Goal: Information Seeking & Learning: Learn about a topic

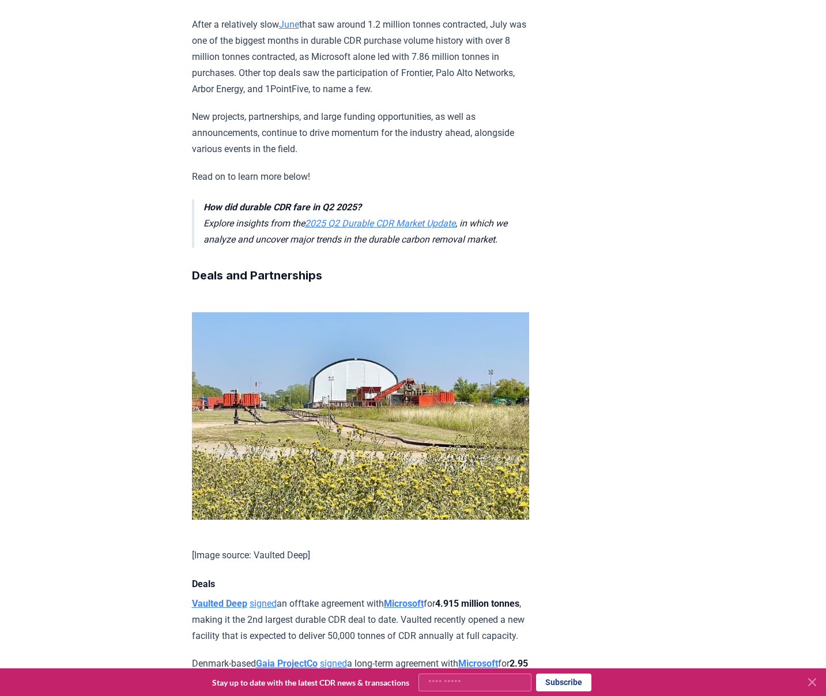
scroll to position [623, 0]
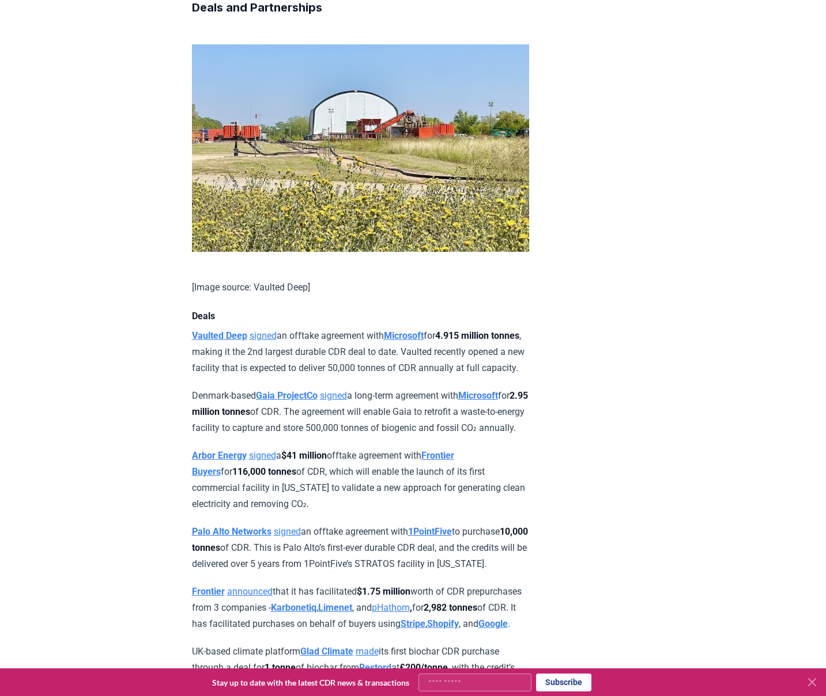
click at [242, 341] on strong "Vaulted Deep" at bounding box center [219, 335] width 55 height 11
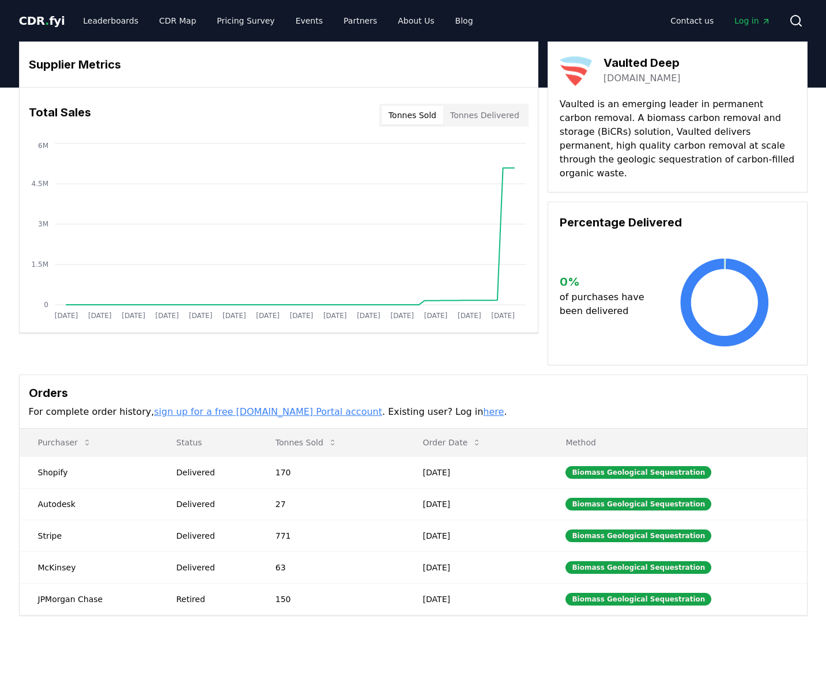
drag, startPoint x: 679, startPoint y: 65, endPoint x: 651, endPoint y: 65, distance: 27.7
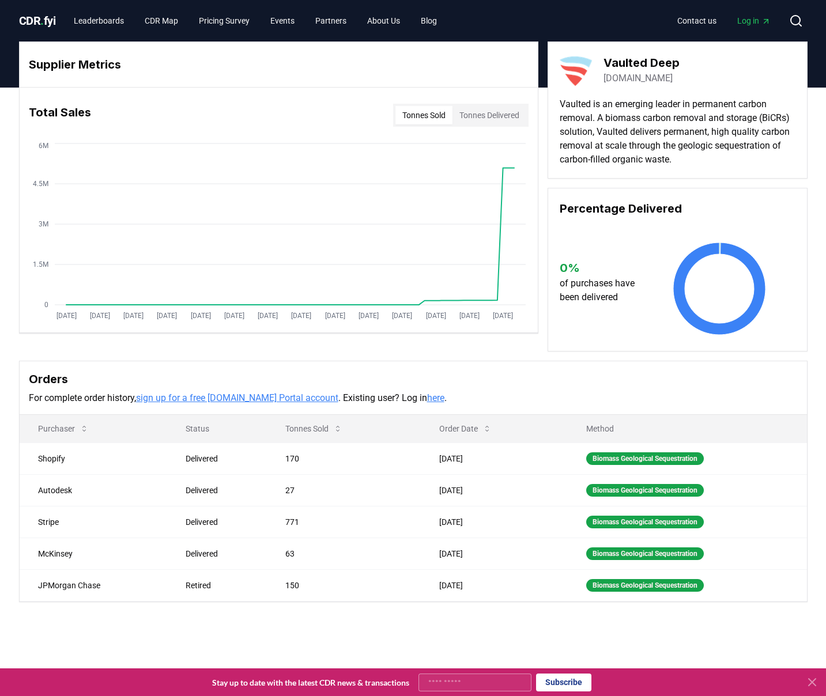
click at [661, 79] on link "vaulteddeep.com" at bounding box center [637, 78] width 69 height 14
click at [811, 683] on icon at bounding box center [812, 682] width 14 height 14
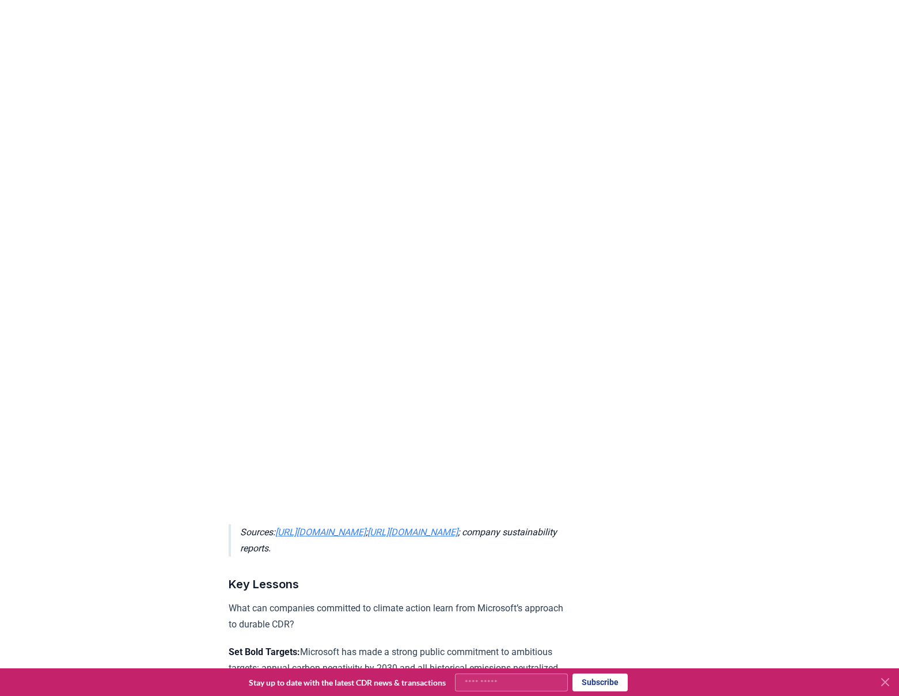
scroll to position [4669, 0]
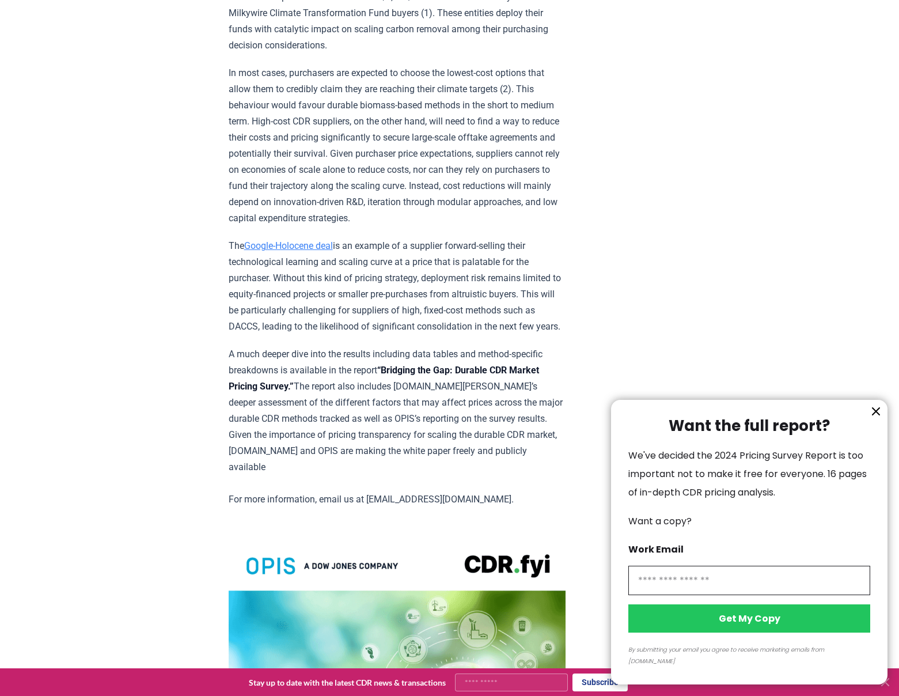
scroll to position [1416, 0]
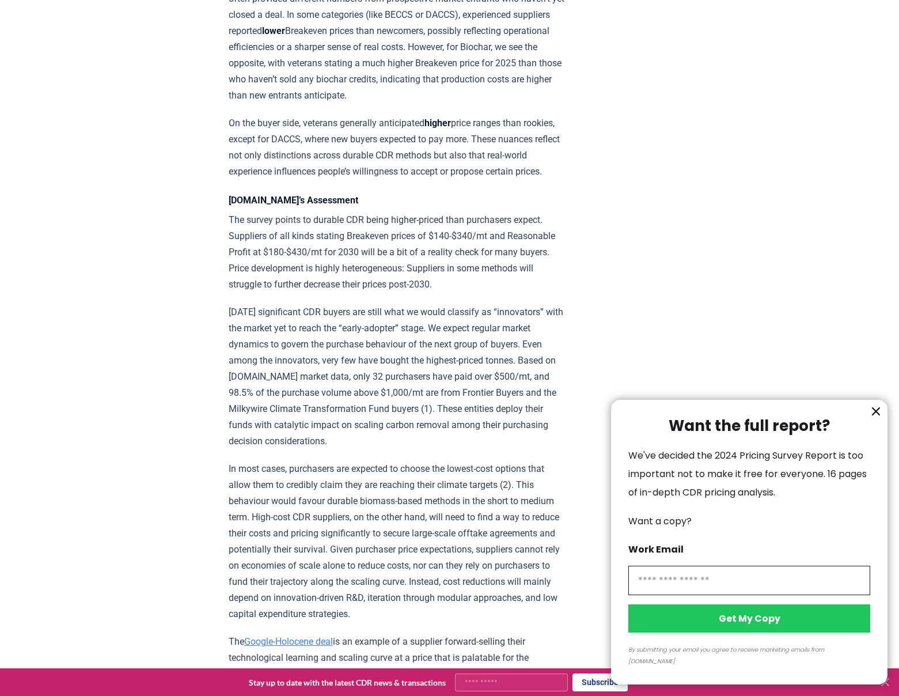
click at [875, 415] on icon "information" at bounding box center [876, 411] width 7 height 7
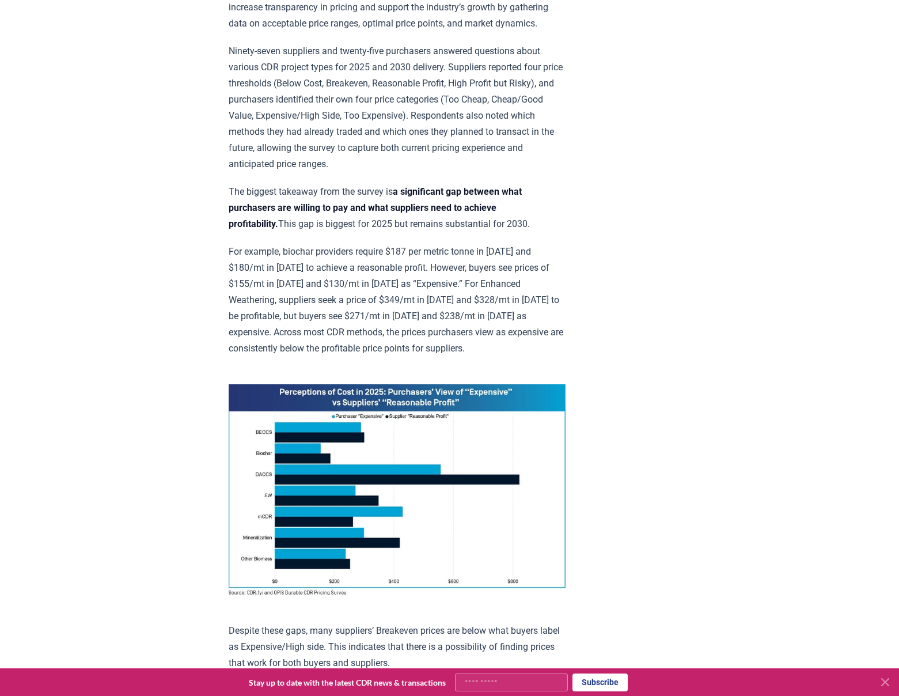
scroll to position [264, 0]
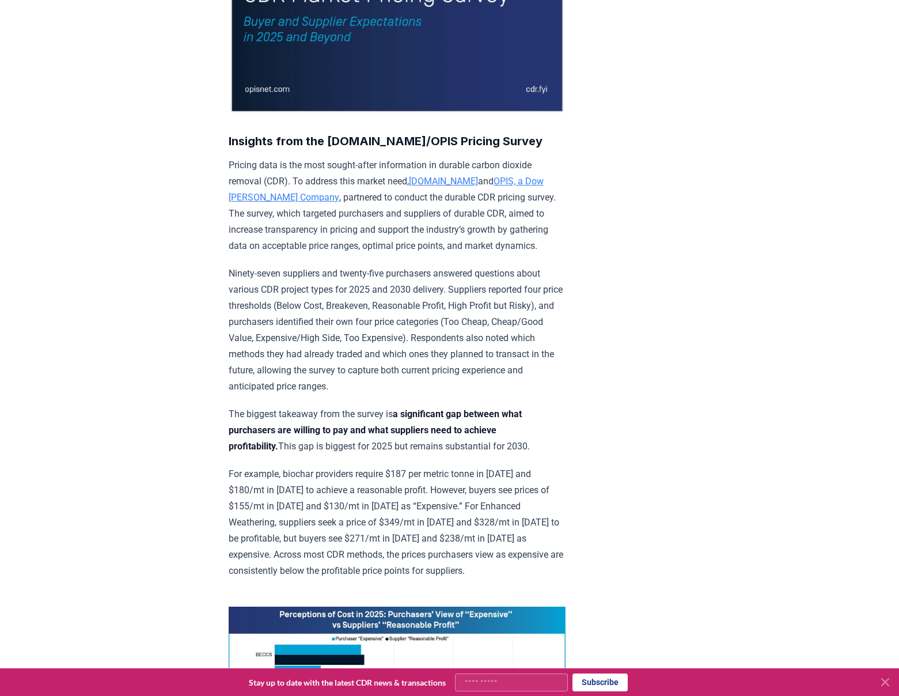
click at [415, 254] on p "Pricing data is the most sought-after information in durable carbon dioxide rem…" at bounding box center [397, 205] width 337 height 97
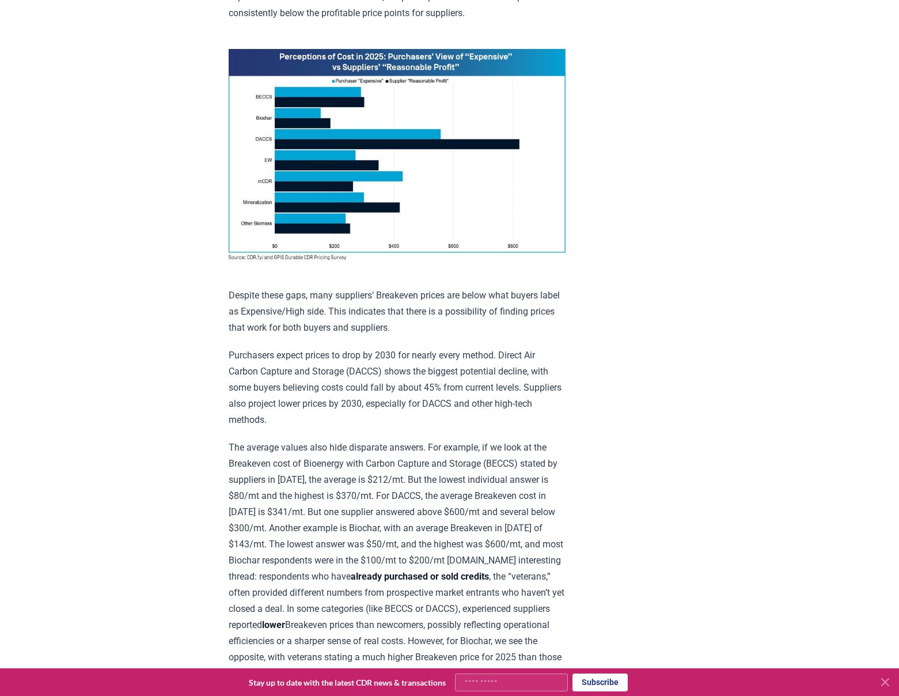
scroll to position [841, 0]
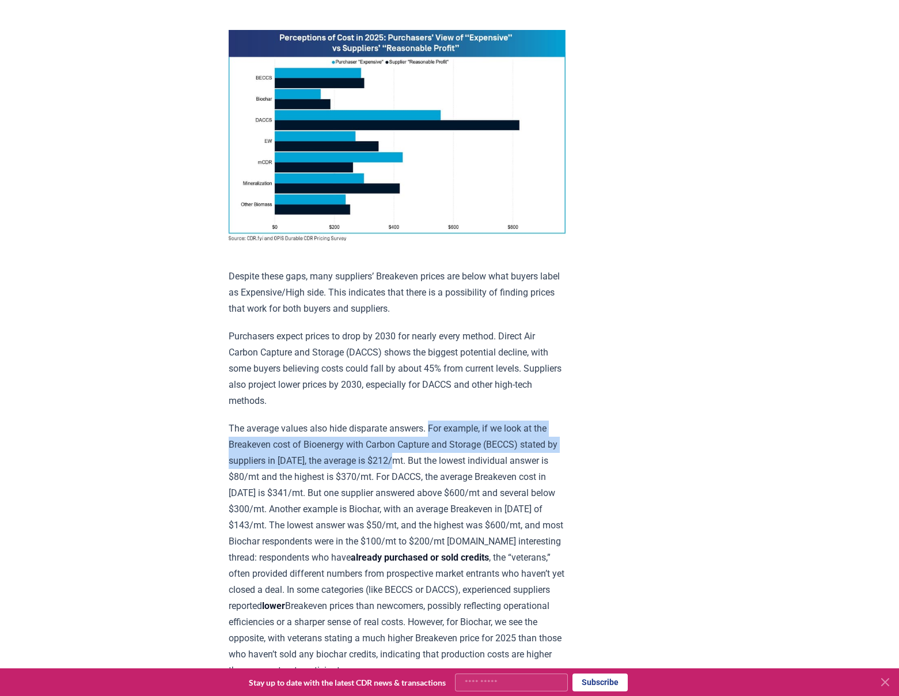
drag, startPoint x: 323, startPoint y: 470, endPoint x: 434, endPoint y: 440, distance: 114.6
click at [434, 440] on p "The average values also hide disparate answers. For example, if we look at the …" at bounding box center [397, 550] width 337 height 258
click at [429, 457] on p "The average values also hide disparate answers. For example, if we look at the …" at bounding box center [397, 550] width 337 height 258
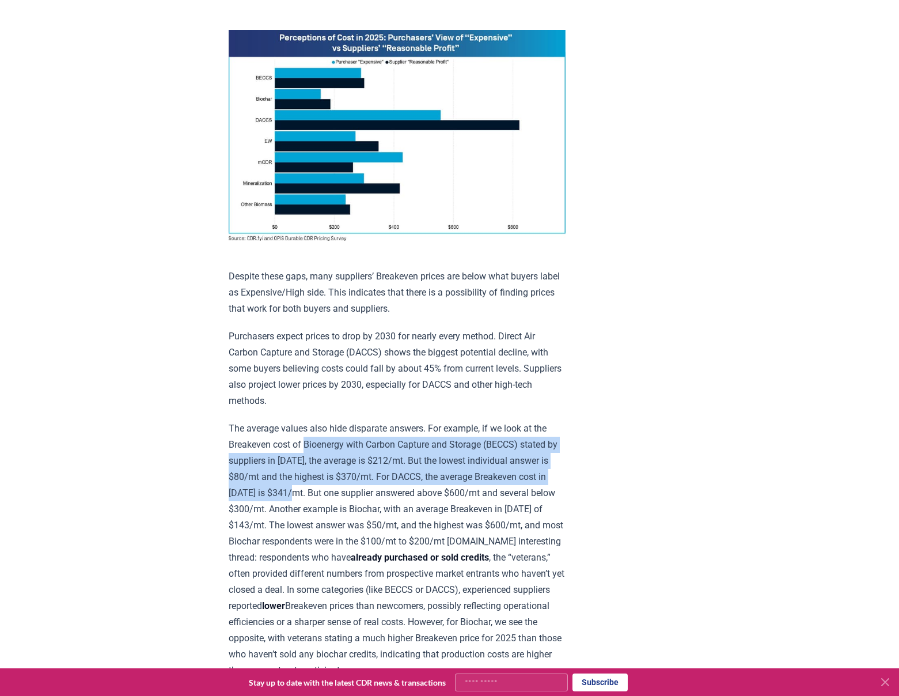
drag, startPoint x: 259, startPoint y: 453, endPoint x: 521, endPoint y: 487, distance: 263.7
click at [521, 487] on p "The average values also hide disparate answers. For example, if we look at the …" at bounding box center [397, 550] width 337 height 258
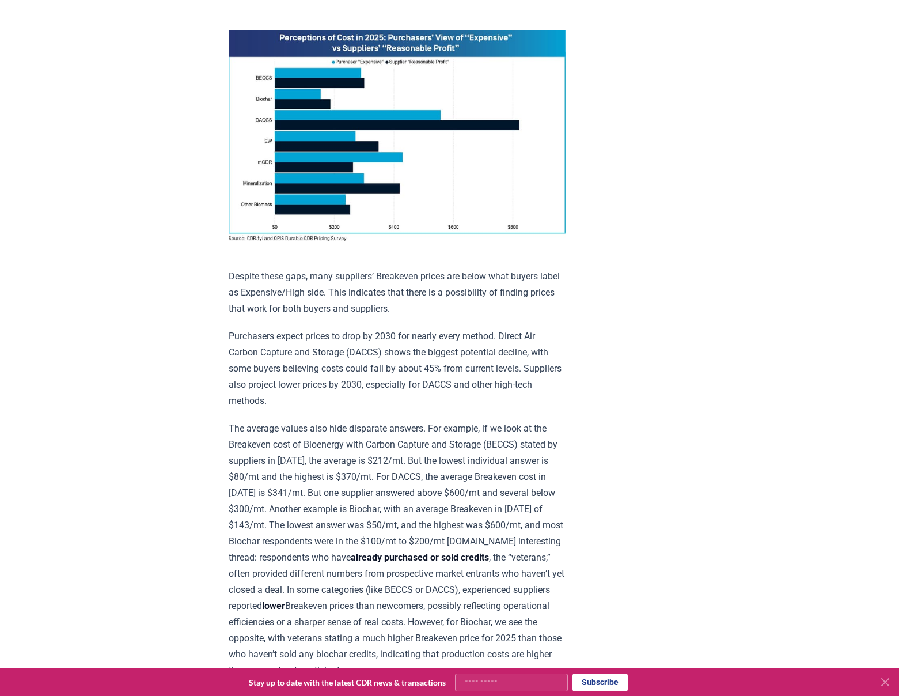
click at [421, 516] on p "The average values also hide disparate answers. For example, if we look at the …" at bounding box center [397, 550] width 337 height 258
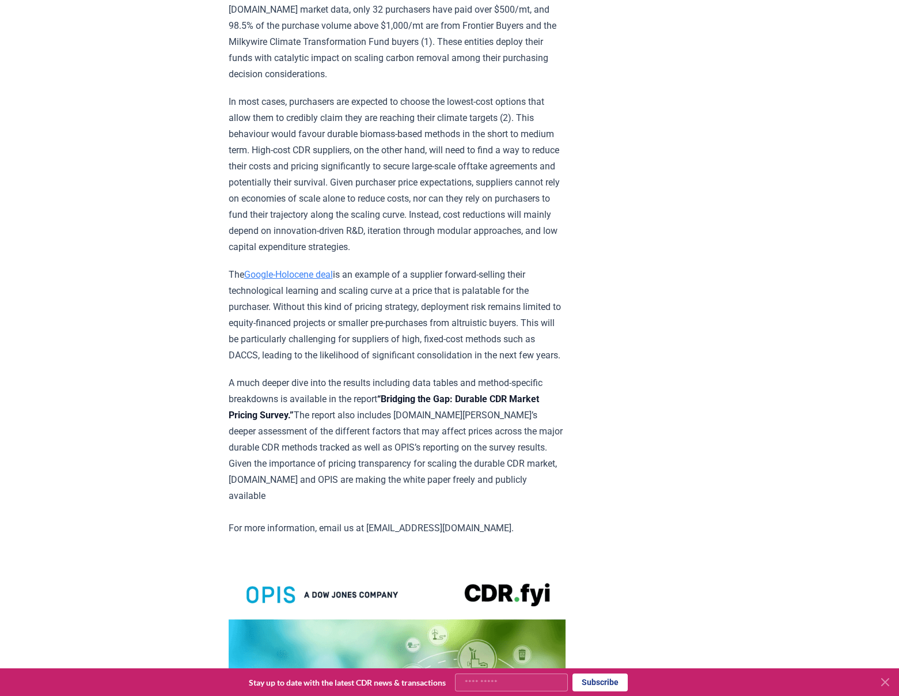
scroll to position [1783, 0]
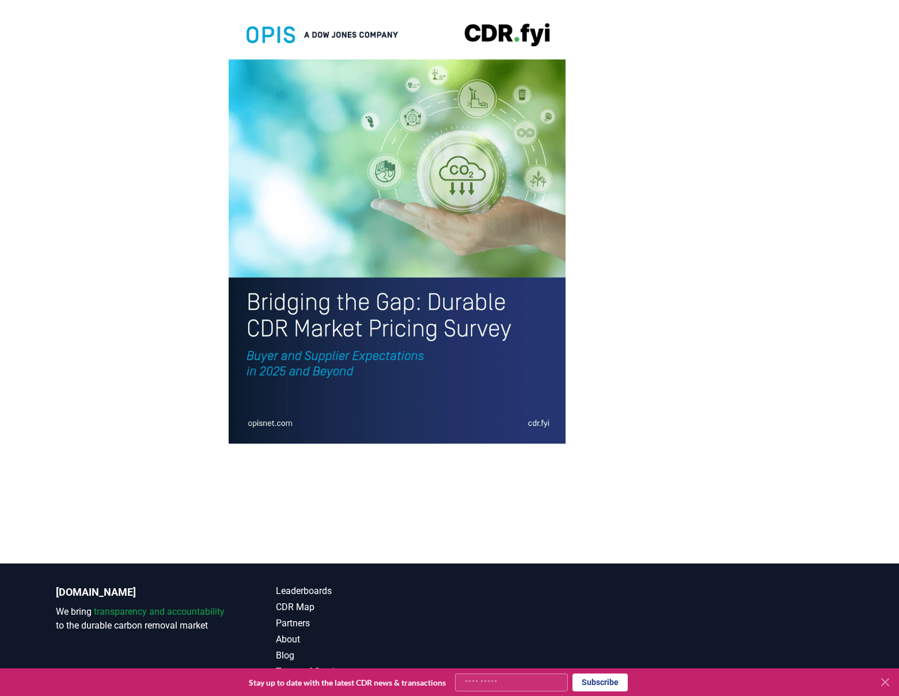
click at [387, 402] on img at bounding box center [397, 224] width 337 height 440
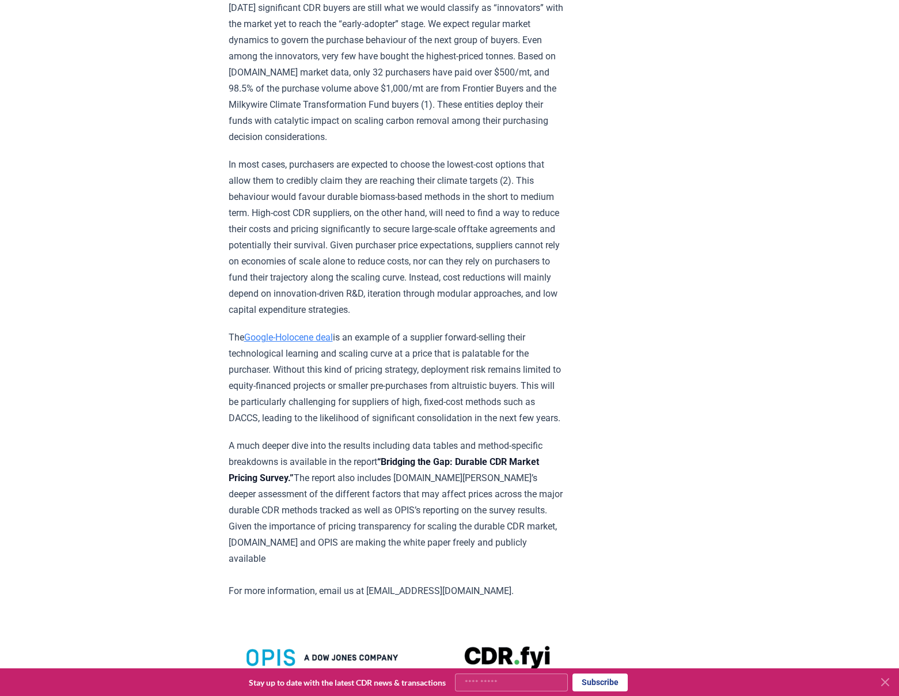
scroll to position [1663, 0]
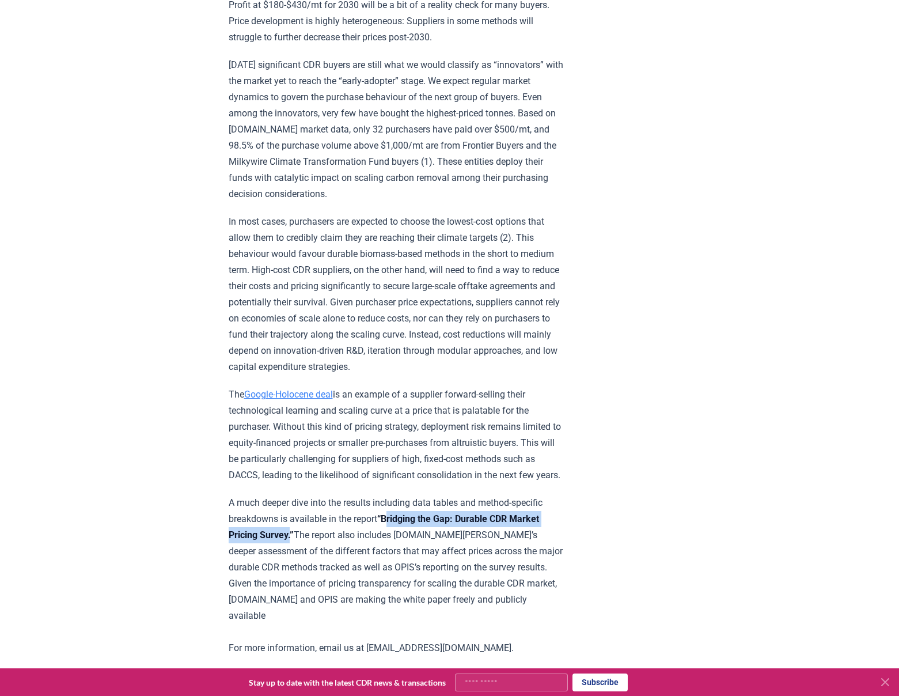
drag, startPoint x: 390, startPoint y: 478, endPoint x: 259, endPoint y: 494, distance: 131.9
click at [259, 513] on strong "“Bridging the Gap: Durable CDR Market Pricing Survey.”" at bounding box center [384, 526] width 311 height 27
copy strong "Bridging the Gap: Durable CDR Market Pricing Survey"
